Goal: Use online tool/utility: Utilize a website feature to perform a specific function

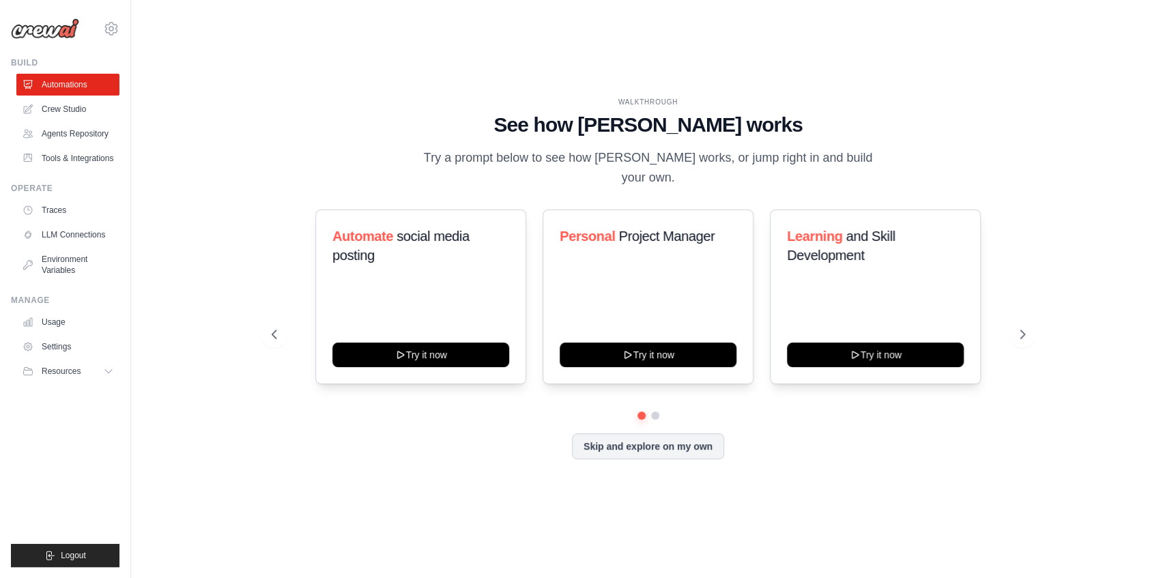
click at [281, 107] on div "WALKTHROUGH" at bounding box center [648, 102] width 753 height 10
click at [1022, 328] on icon at bounding box center [1024, 335] width 14 height 14
click at [83, 138] on link "Agents Repository" at bounding box center [69, 134] width 103 height 22
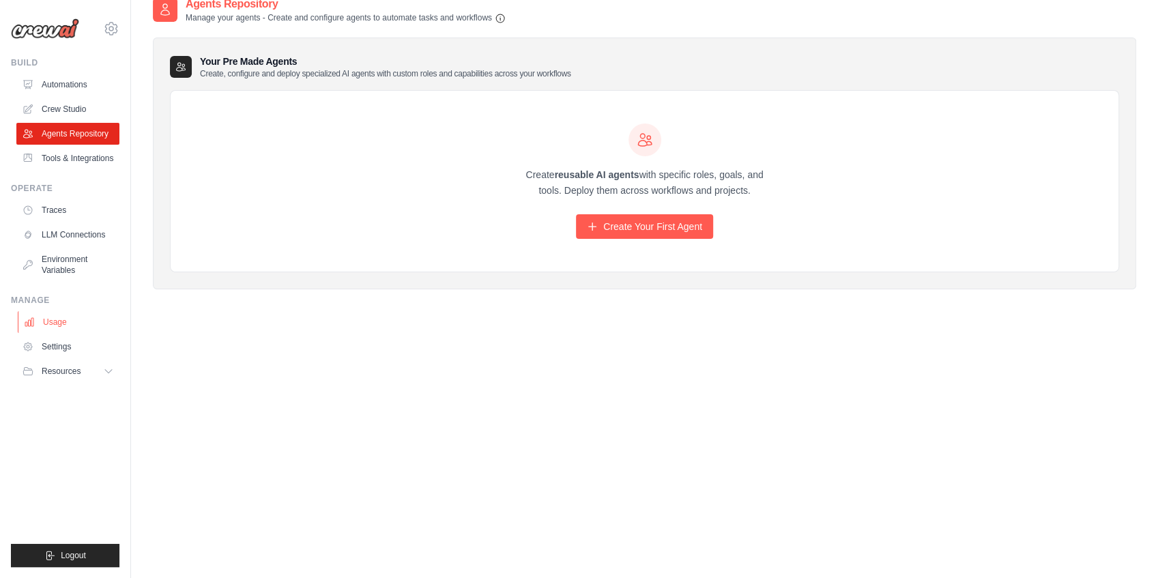
scroll to position [27, 0]
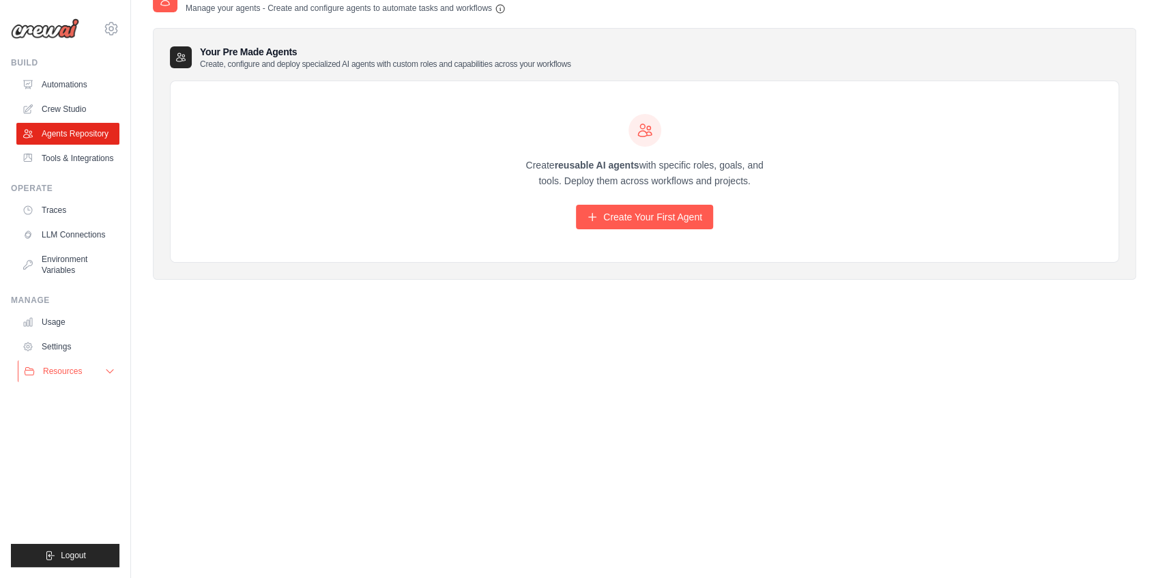
click at [88, 368] on button "Resources" at bounding box center [69, 371] width 103 height 22
click at [67, 75] on link "Automations" at bounding box center [69, 85] width 103 height 22
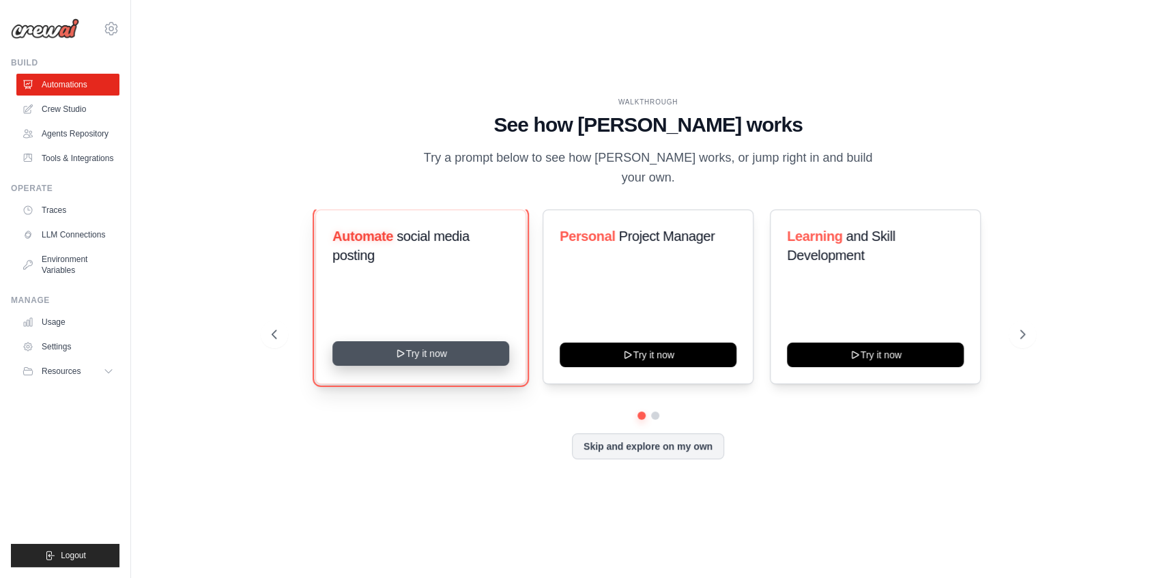
click at [426, 341] on button "Try it now" at bounding box center [420, 353] width 177 height 25
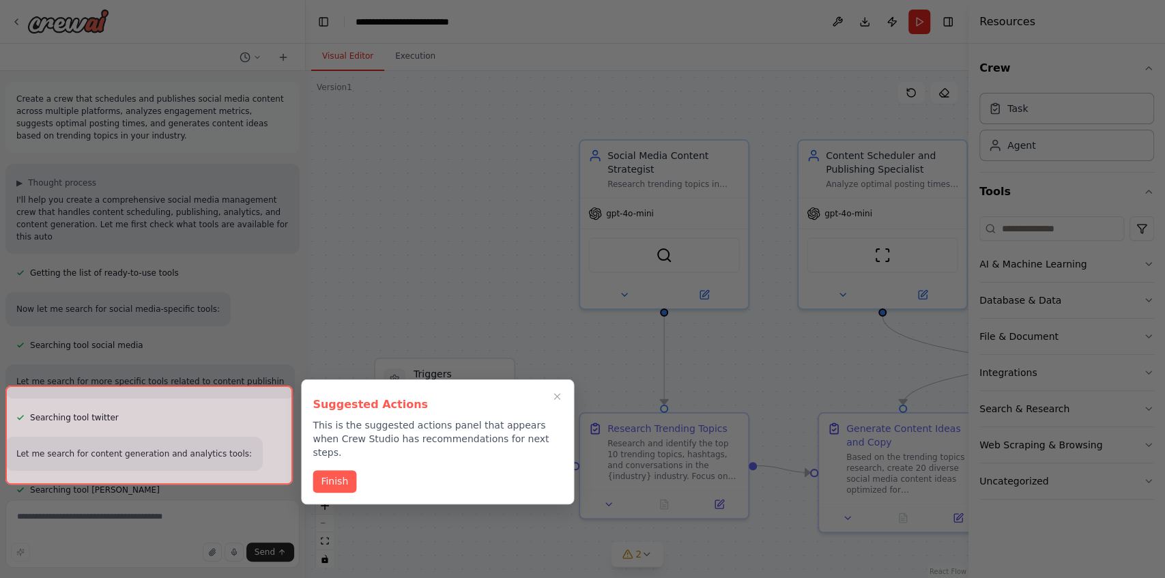
scroll to position [1106, 0]
